Goal: Task Accomplishment & Management: Use online tool/utility

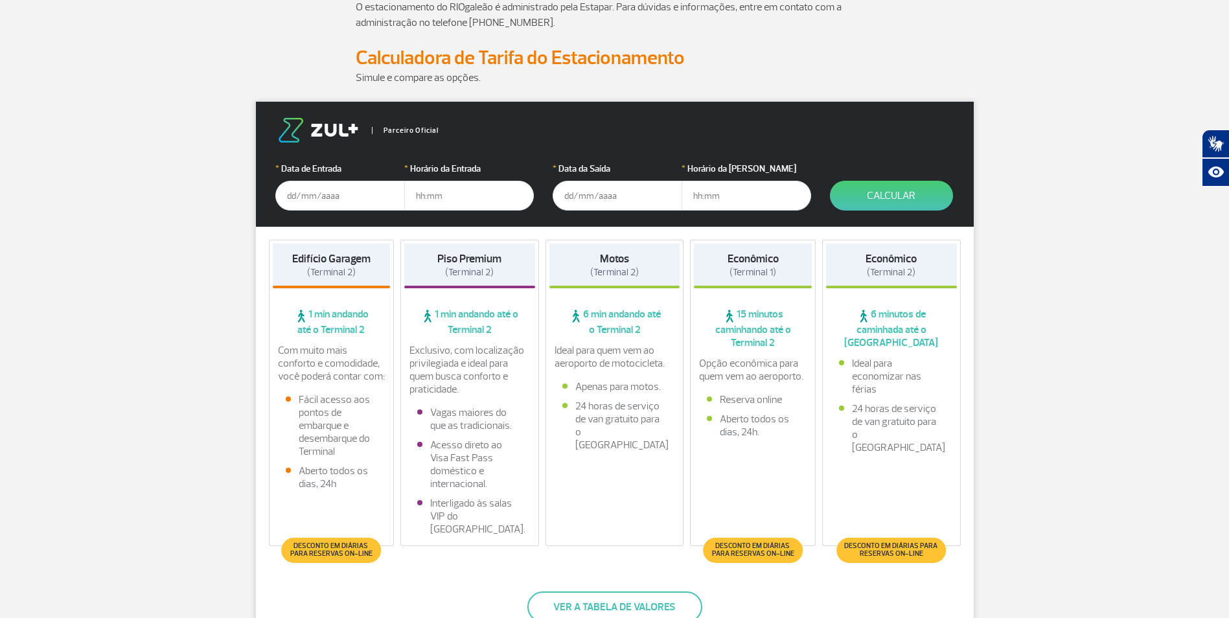
scroll to position [194, 0]
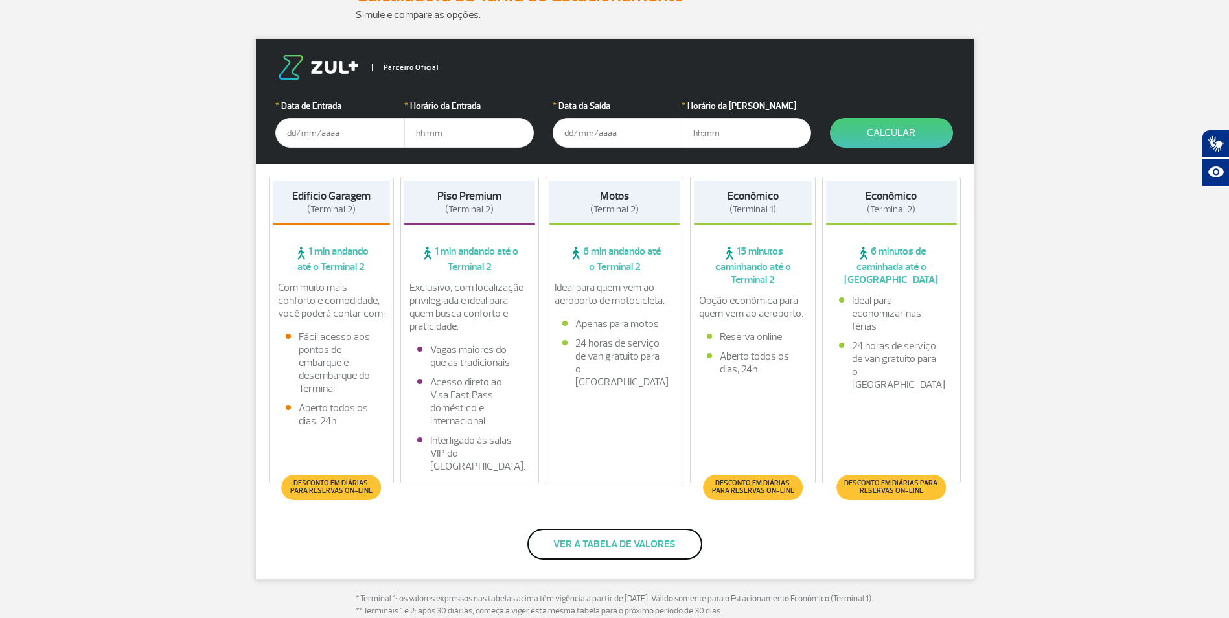
click at [602, 546] on button "Ver a tabela de valores" at bounding box center [614, 544] width 175 height 31
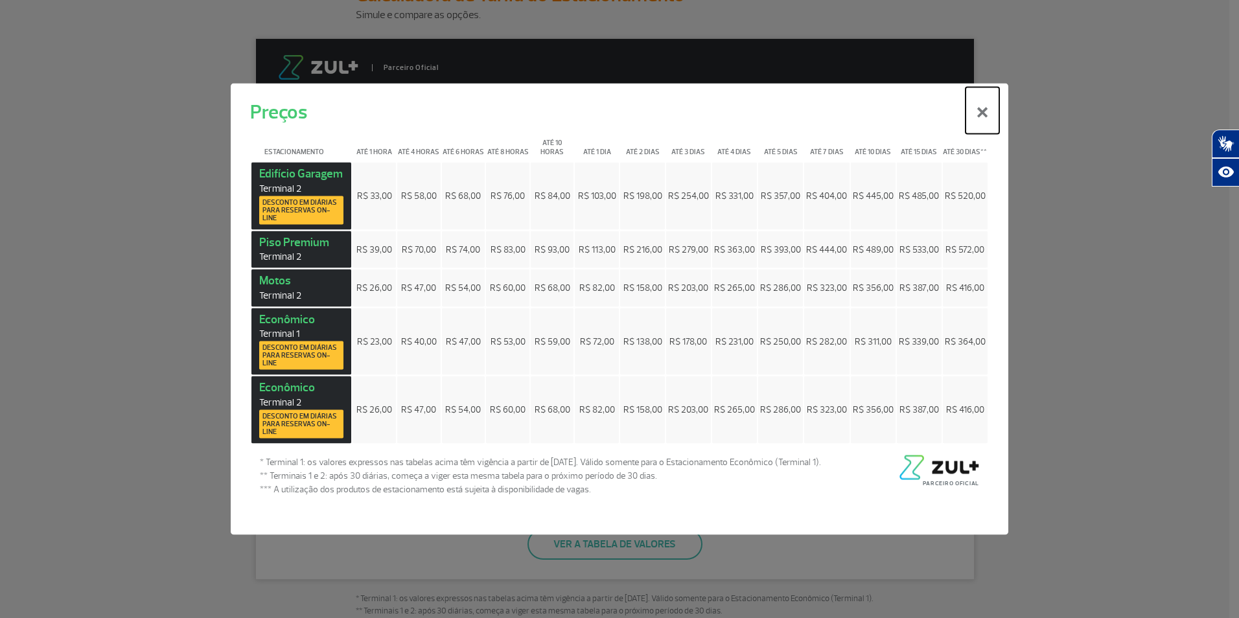
click at [980, 113] on button "×" at bounding box center [982, 110] width 34 height 47
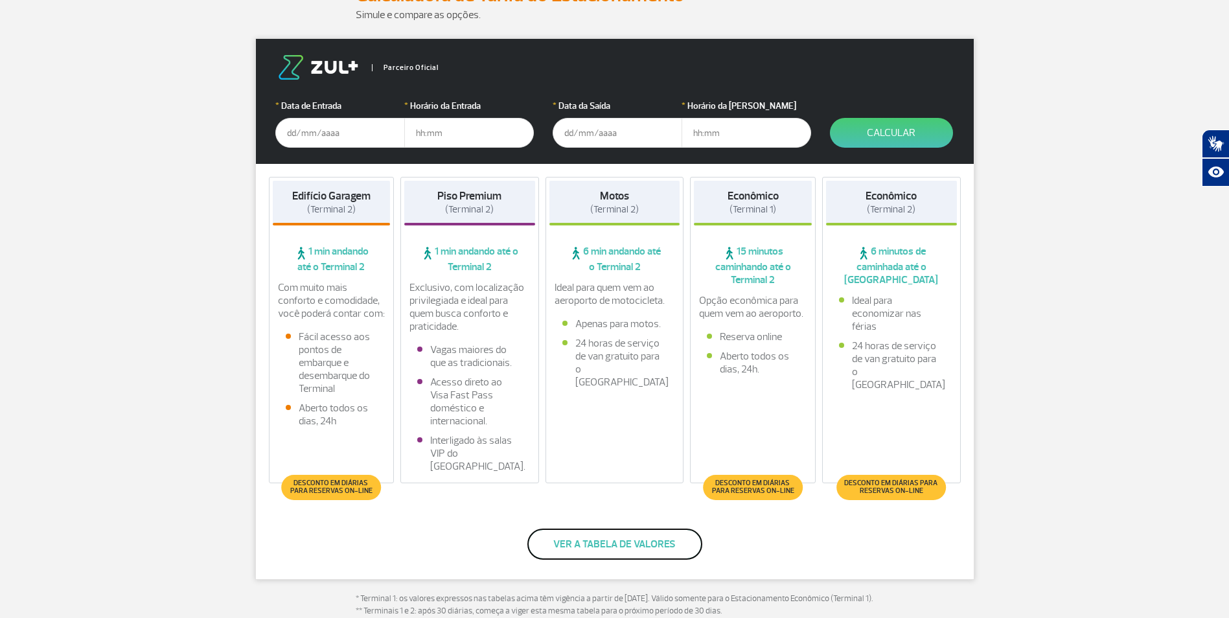
click at [621, 553] on button "Ver a tabela de valores" at bounding box center [614, 544] width 175 height 31
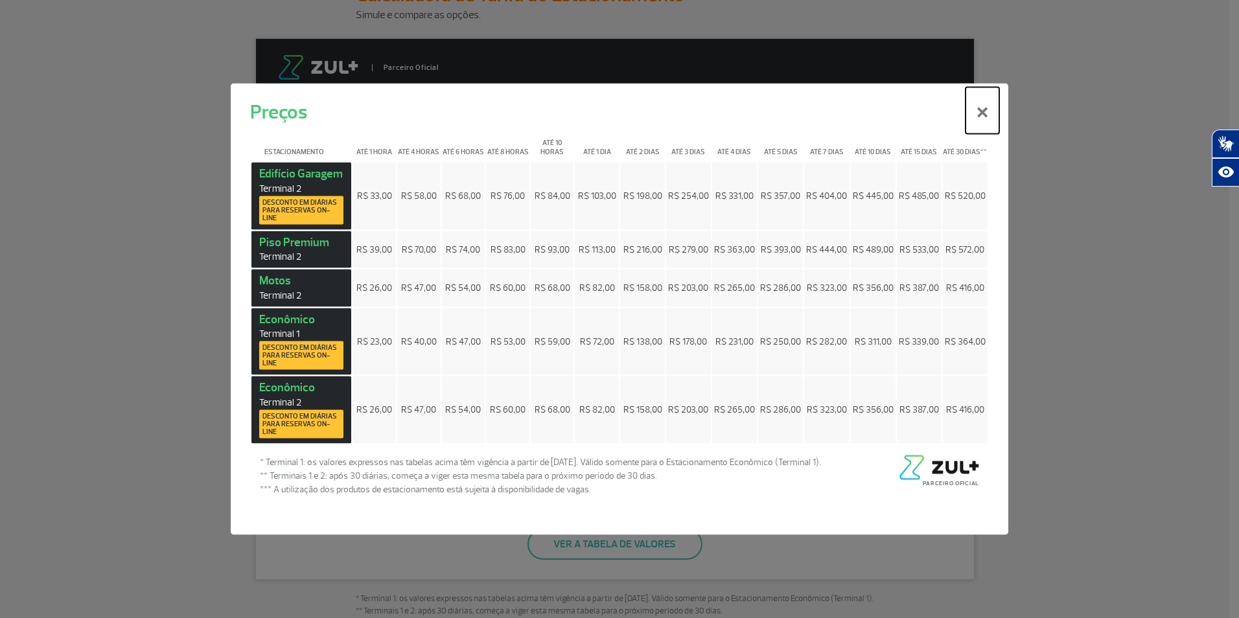
click at [981, 111] on button "×" at bounding box center [982, 110] width 34 height 47
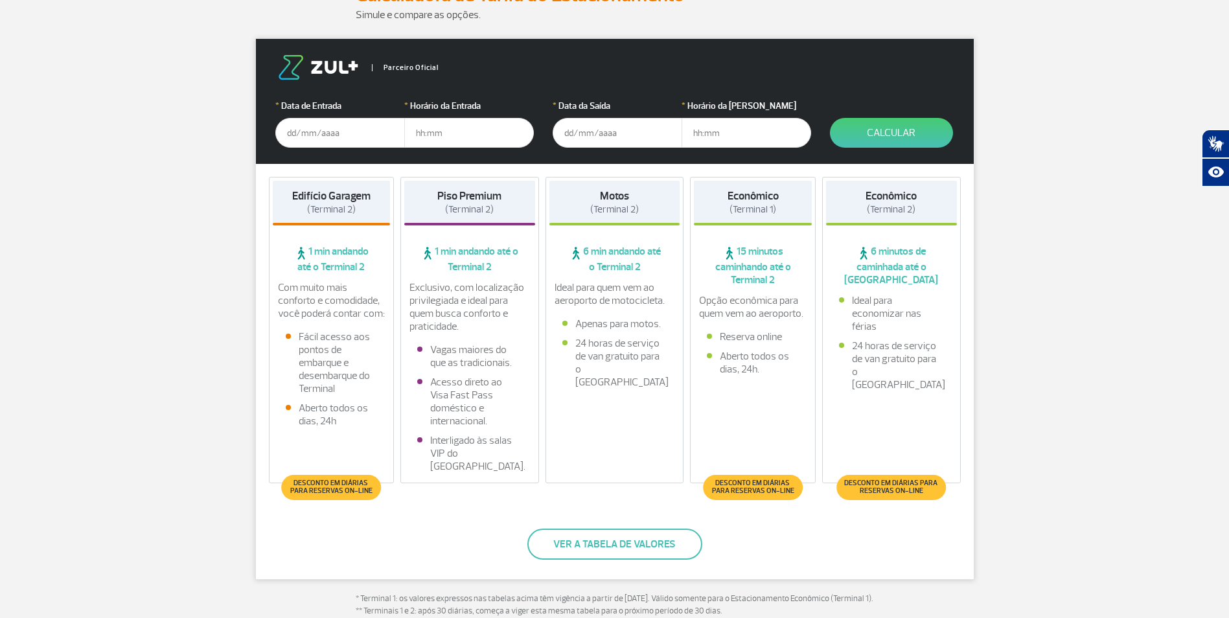
click at [313, 135] on input "text" at bounding box center [340, 133] width 130 height 30
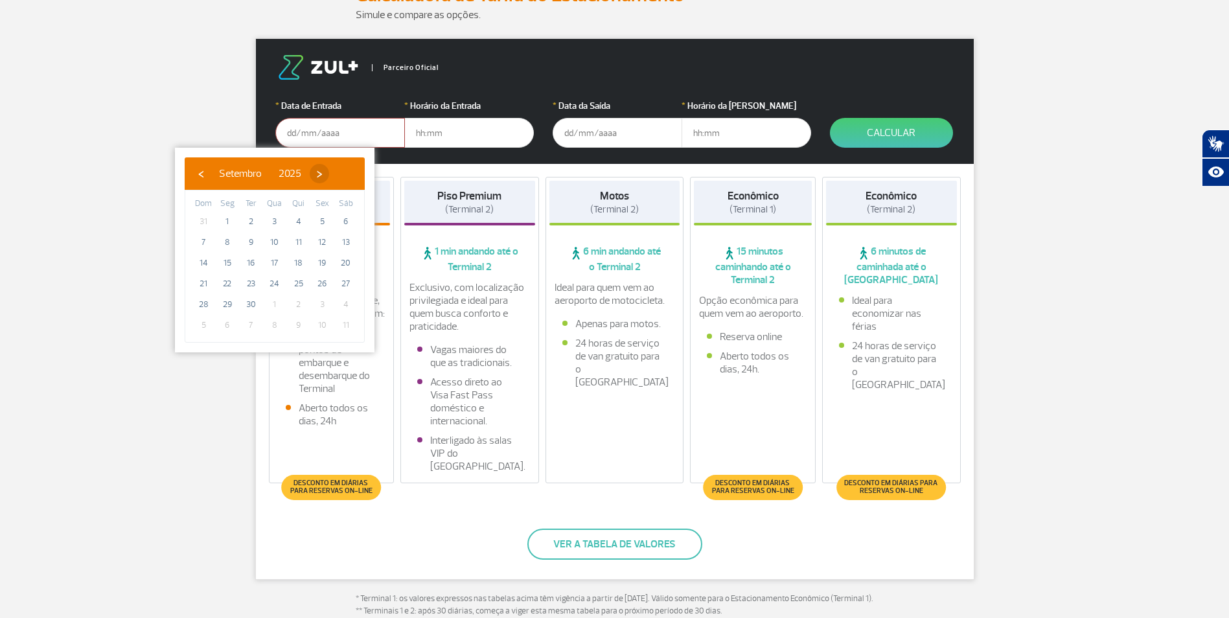
click at [329, 174] on span "›" at bounding box center [319, 173] width 19 height 19
click at [321, 174] on span "›" at bounding box center [311, 173] width 19 height 19
click at [331, 174] on span "›" at bounding box center [321, 173] width 19 height 19
click at [279, 282] on span "21" at bounding box center [274, 283] width 21 height 21
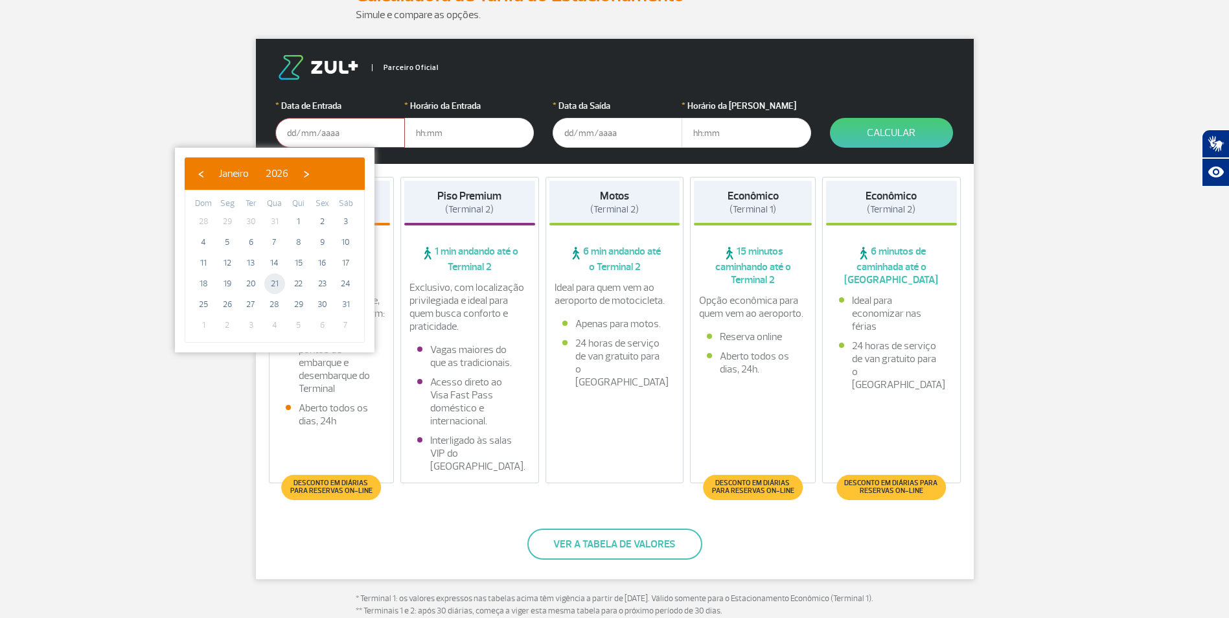
type input "[DATE]"
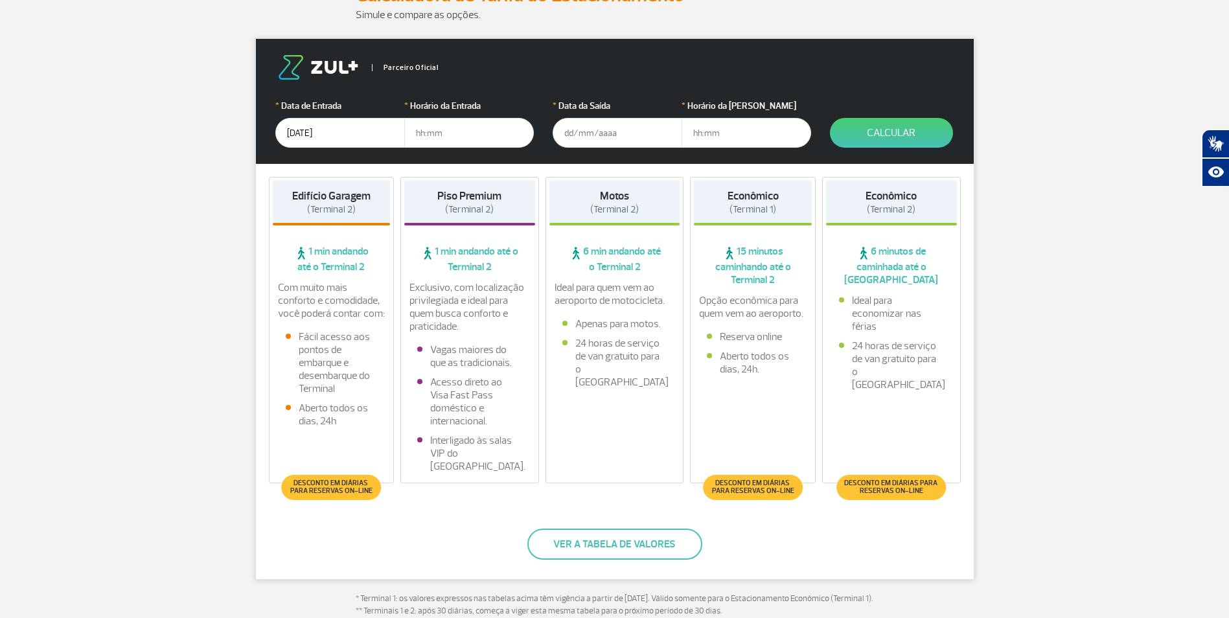
click at [417, 132] on input "text" at bounding box center [469, 133] width 130 height 30
type input "19:30"
click at [577, 132] on input "text" at bounding box center [618, 133] width 130 height 30
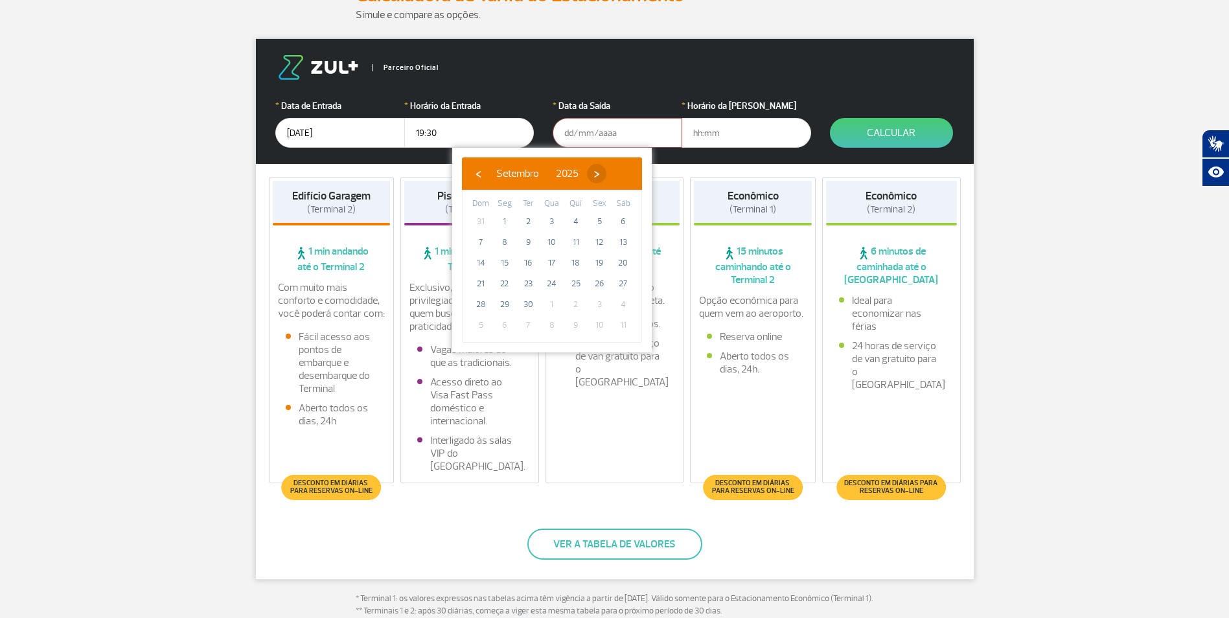
click at [606, 178] on span "›" at bounding box center [596, 173] width 19 height 19
click at [599, 178] on span "›" at bounding box center [588, 173] width 19 height 19
click at [608, 178] on span "›" at bounding box center [598, 173] width 19 height 19
click at [594, 178] on span "›" at bounding box center [583, 173] width 19 height 19
click at [601, 224] on span "6" at bounding box center [599, 221] width 21 height 21
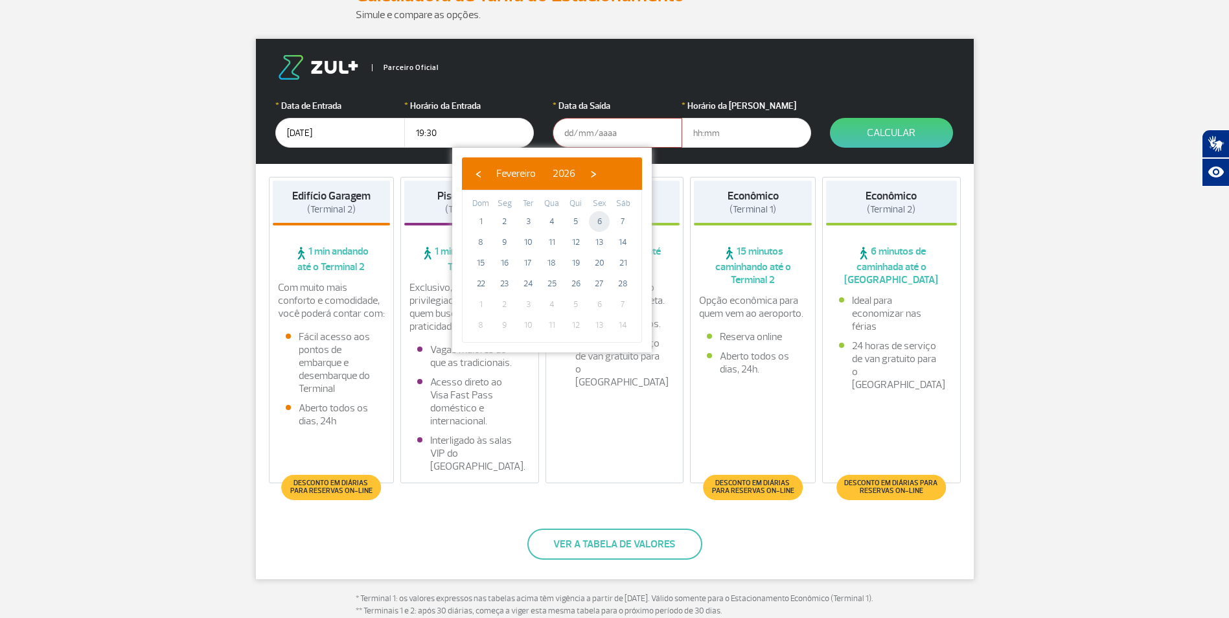
type input "[DATE]"
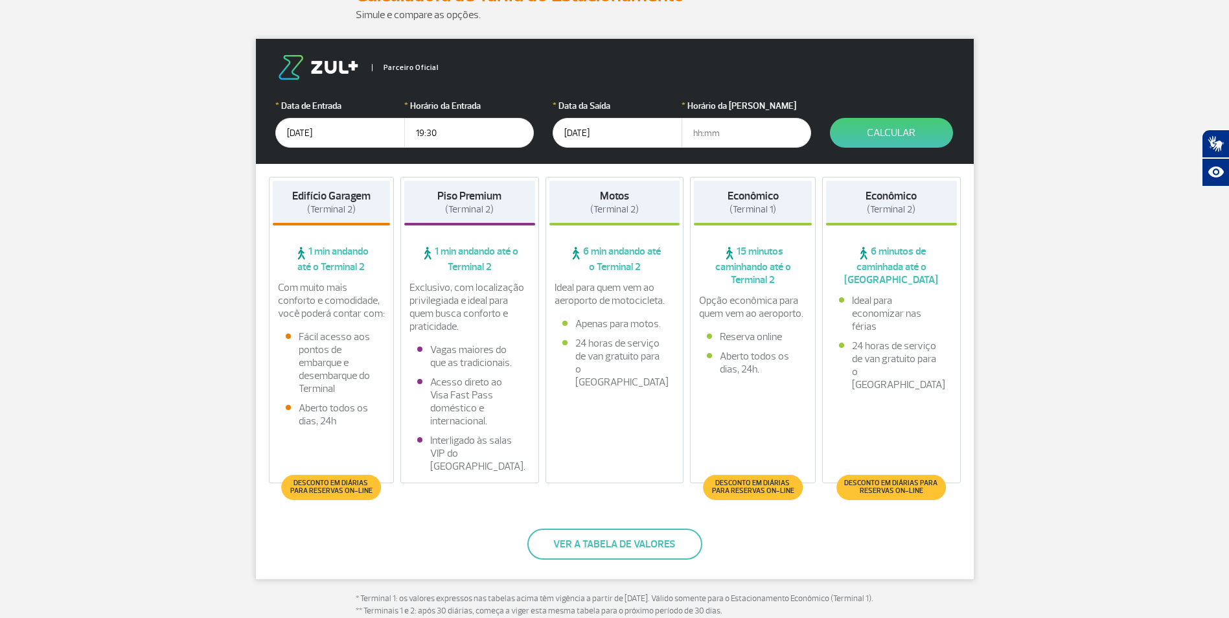
click at [728, 132] on input "text" at bounding box center [747, 133] width 130 height 30
type input "10:00"
click at [886, 139] on button "Calcular" at bounding box center [891, 133] width 123 height 30
